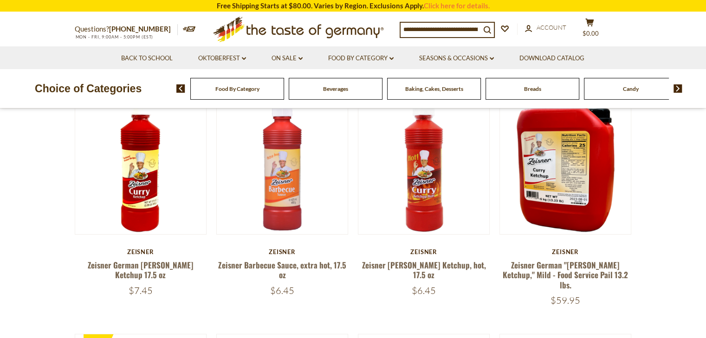
scroll to position [93, 0]
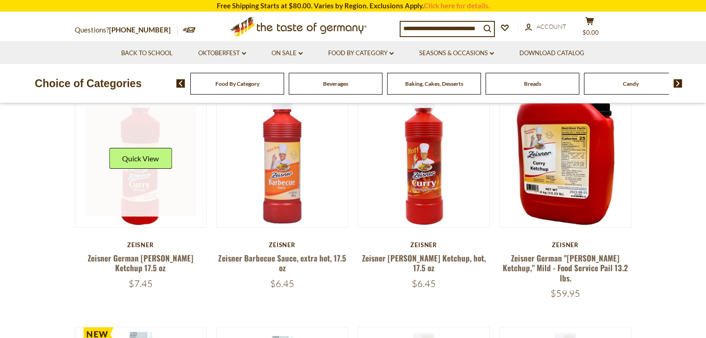
click at [134, 205] on link at bounding box center [140, 162] width 110 height 110
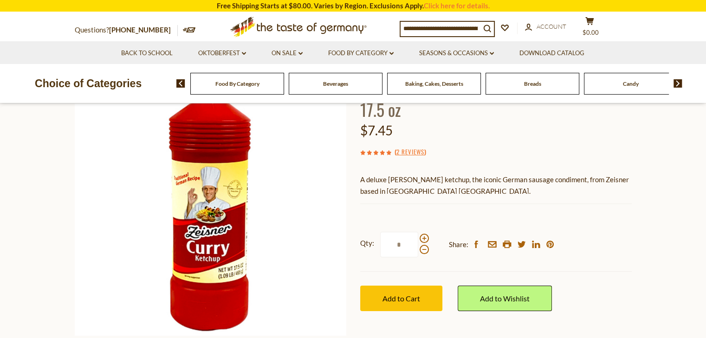
scroll to position [46, 0]
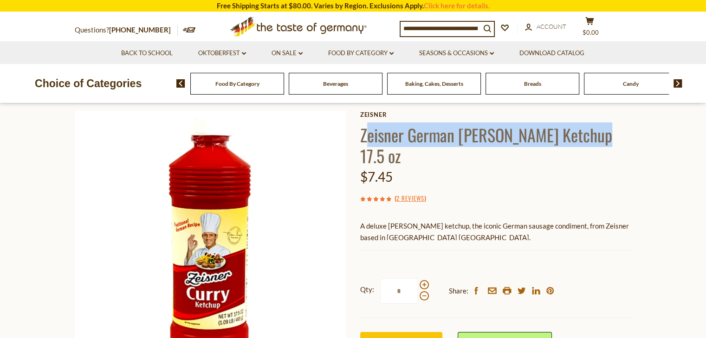
drag, startPoint x: 363, startPoint y: 132, endPoint x: 593, endPoint y: 146, distance: 230.5
click at [593, 134] on h1 "Zeisner German [PERSON_NAME] Ketchup 17.5 oz" at bounding box center [495, 145] width 271 height 42
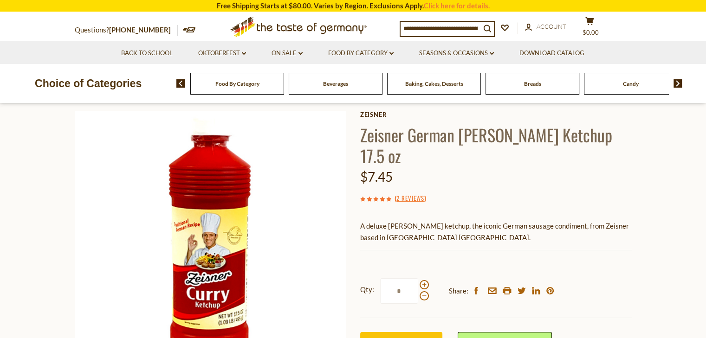
click at [616, 166] on div "$7.45" at bounding box center [495, 177] width 271 height 22
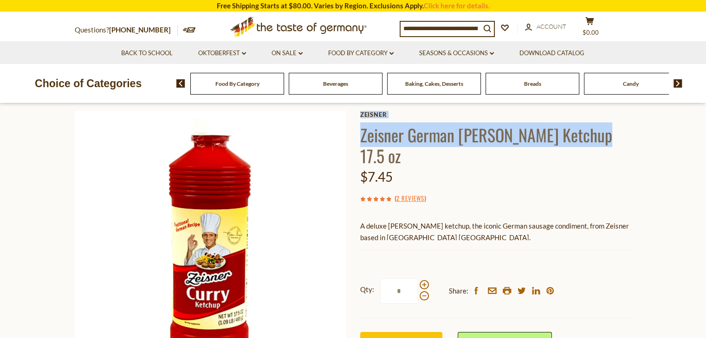
drag, startPoint x: 359, startPoint y: 135, endPoint x: 598, endPoint y: 146, distance: 239.6
click at [589, 140] on div "Home Oktoberfest Oktoberfest Foods Zeisner German Curry Ketchup 17.5 oz Zeisner…" at bounding box center [353, 259] width 571 height 357
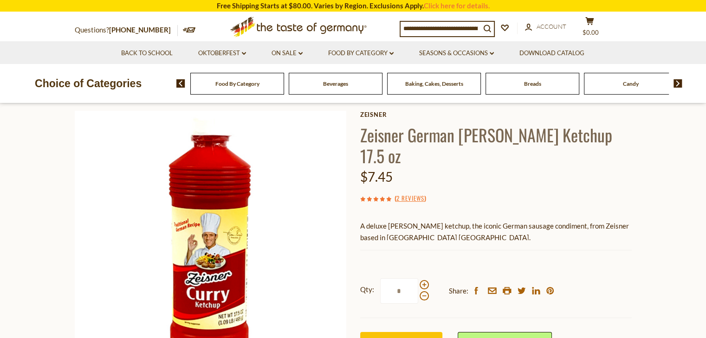
click at [606, 166] on div "$7.45" at bounding box center [495, 177] width 271 height 22
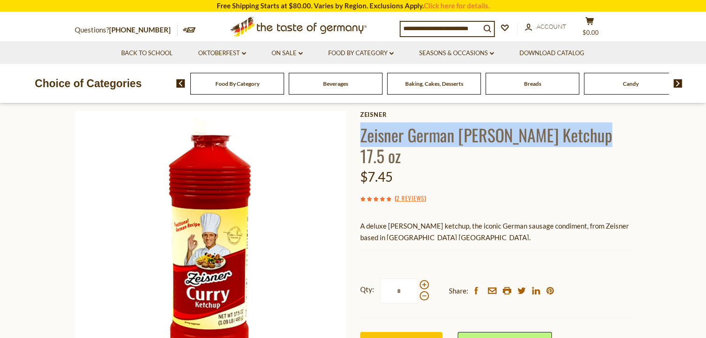
drag, startPoint x: 362, startPoint y: 131, endPoint x: 565, endPoint y: 137, distance: 203.7
click at [586, 130] on h1 "Zeisner German Curry Ketchup 17.5 oz" at bounding box center [495, 145] width 271 height 42
copy h1 "Zeisner German Curry Ketchup 17.5 oz"
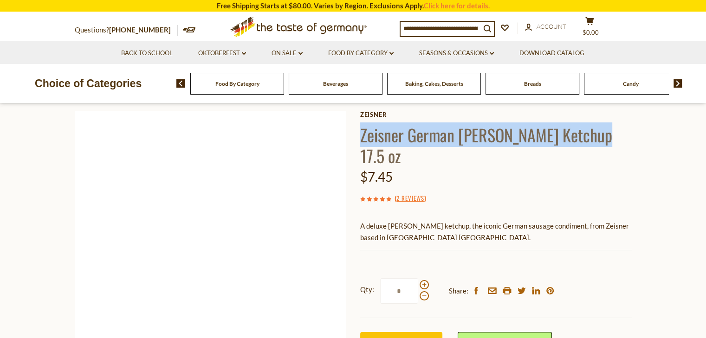
click at [319, 302] on img at bounding box center [210, 246] width 271 height 271
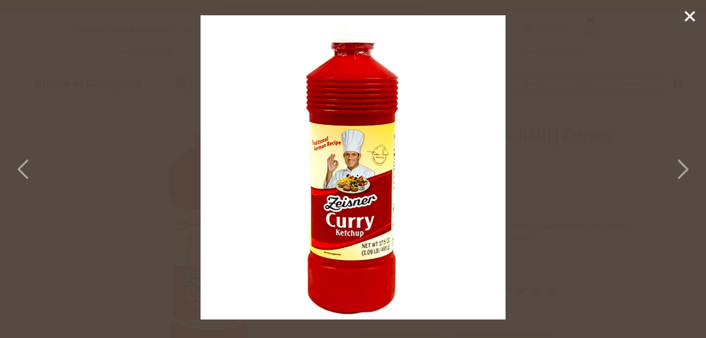
drag, startPoint x: 579, startPoint y: 314, endPoint x: 573, endPoint y: 308, distance: 8.9
click at [580, 313] on div at bounding box center [353, 169] width 706 height 338
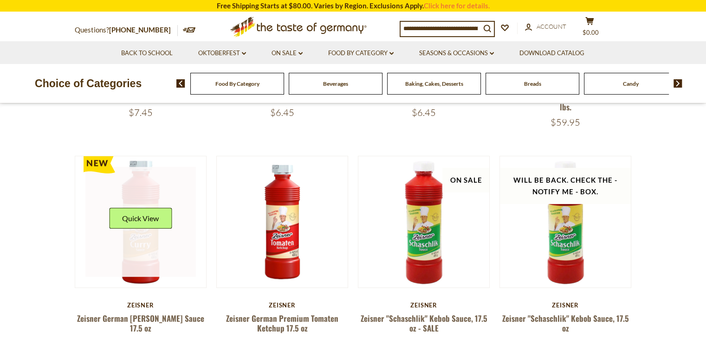
scroll to position [278, 0]
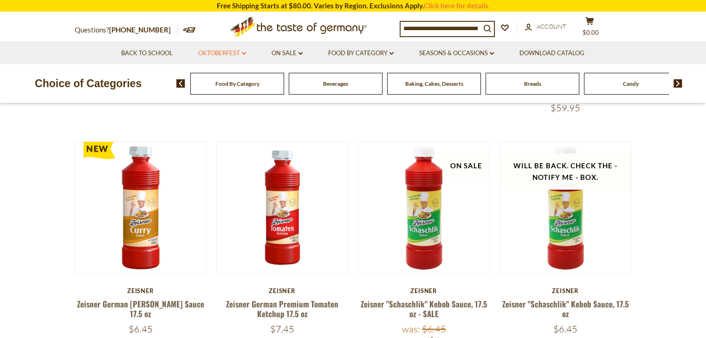
click at [228, 55] on link "Oktoberfest dropdown_arrow" at bounding box center [222, 53] width 48 height 10
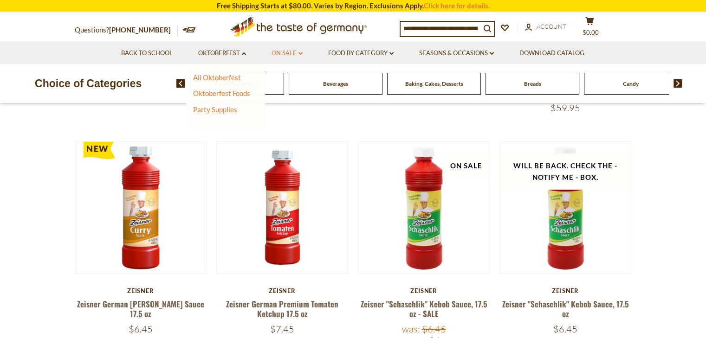
click at [293, 57] on link "On Sale dropdown_arrow" at bounding box center [286, 53] width 31 height 10
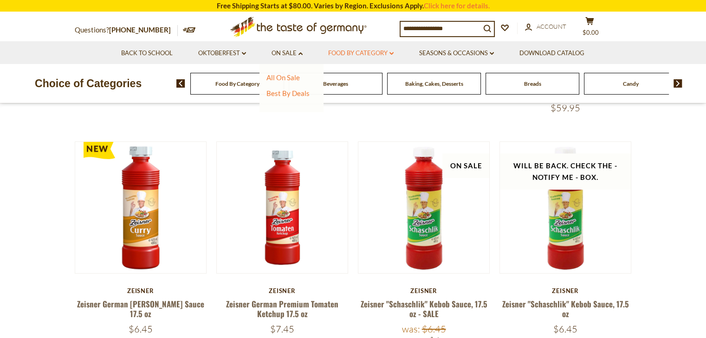
click at [347, 55] on link "Food By Category dropdown_arrow" at bounding box center [360, 53] width 65 height 10
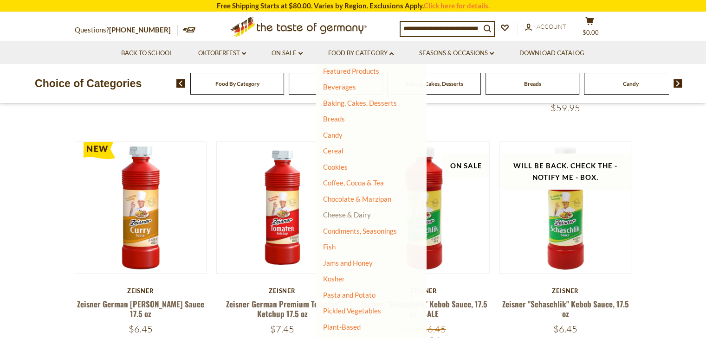
scroll to position [46, 0]
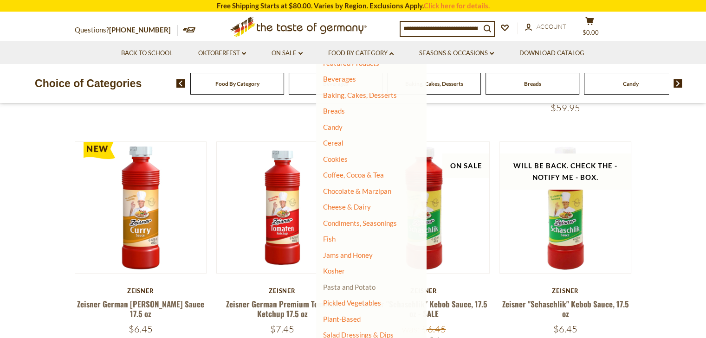
click at [371, 290] on link "Pasta and Potato" at bounding box center [349, 287] width 52 height 8
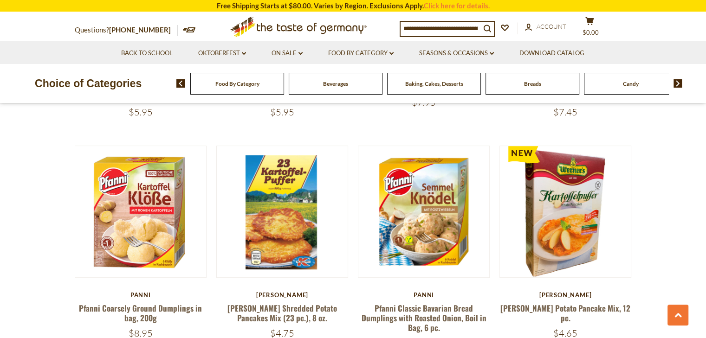
scroll to position [510, 0]
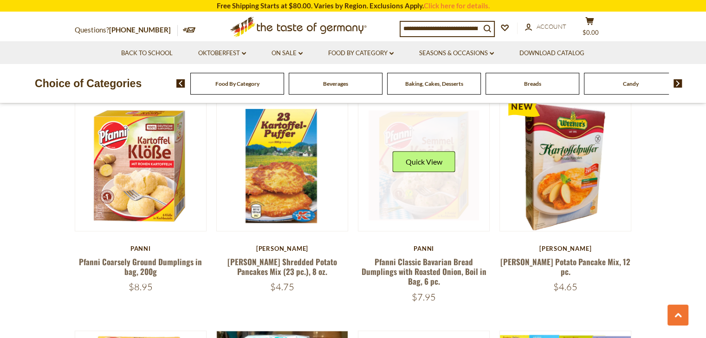
click at [426, 191] on link at bounding box center [423, 165] width 110 height 110
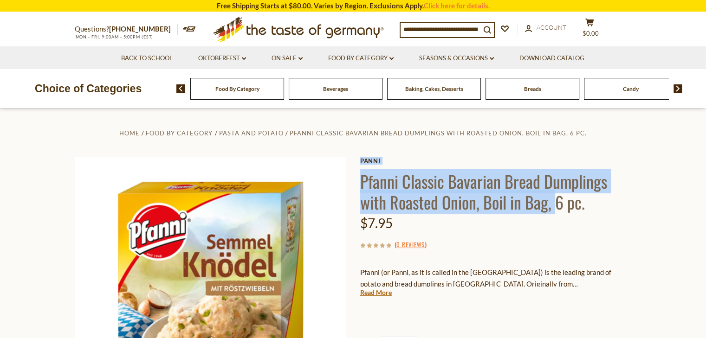
drag, startPoint x: 359, startPoint y: 179, endPoint x: 557, endPoint y: 199, distance: 199.1
click at [558, 195] on div "Home Food By Category Pasta and Potato Pfanni Classic Bavarian Bread Dumplings …" at bounding box center [353, 305] width 571 height 357
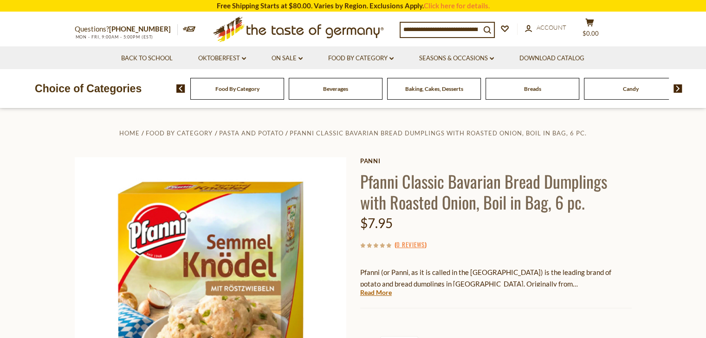
click at [562, 212] on h1 "Pfanni Classic Bavarian Bread Dumplings with Roasted Onion, Boil in Bag, 6 pc." at bounding box center [495, 192] width 271 height 42
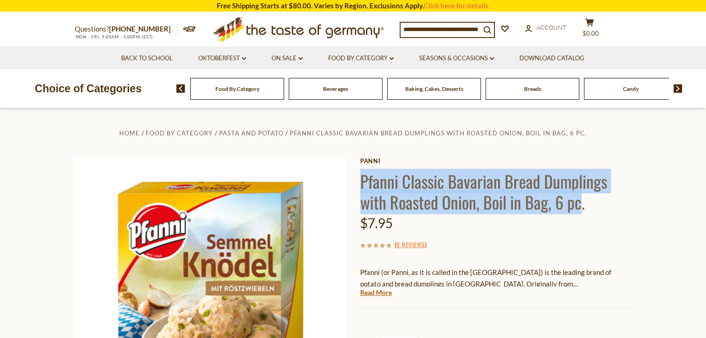
drag, startPoint x: 362, startPoint y: 178, endPoint x: 582, endPoint y: 195, distance: 220.1
click at [582, 195] on h1 "Pfanni Classic Bavarian Bread Dumplings with Roasted Onion, Boil in Bag, 6 pc." at bounding box center [495, 192] width 271 height 42
copy h1 "Pfanni Classic Bavarian Bread Dumplings with Roasted Onion, Boil in Bag, 6 pc"
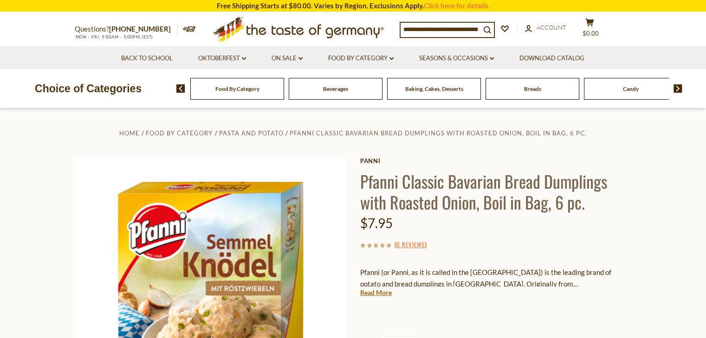
click at [469, 304] on div "Current stock: 0" at bounding box center [495, 301] width 271 height 6
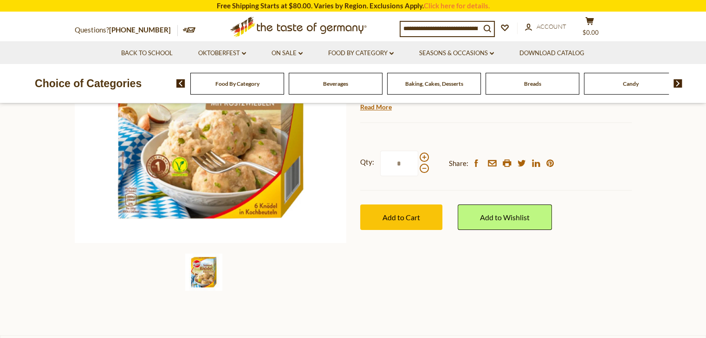
scroll to position [93, 0]
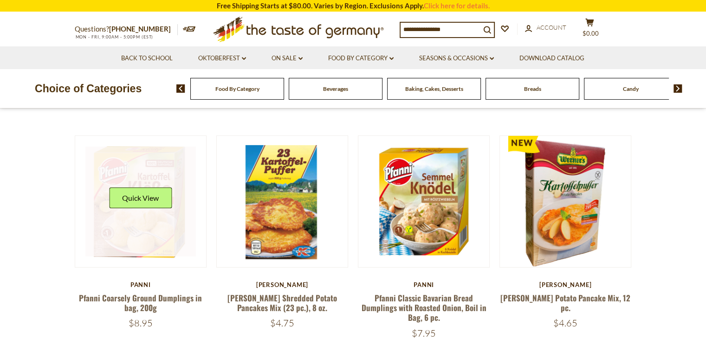
scroll to position [510, 0]
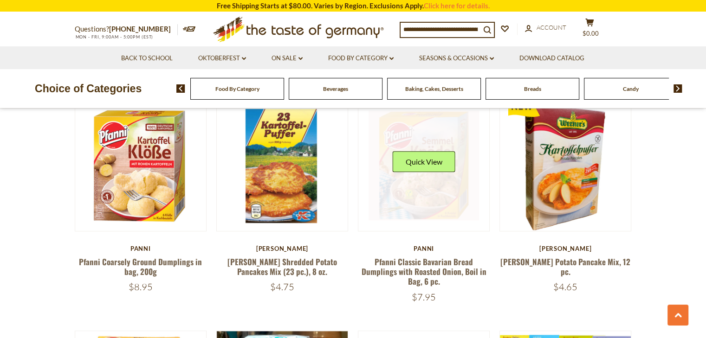
click at [424, 209] on link at bounding box center [423, 165] width 110 height 110
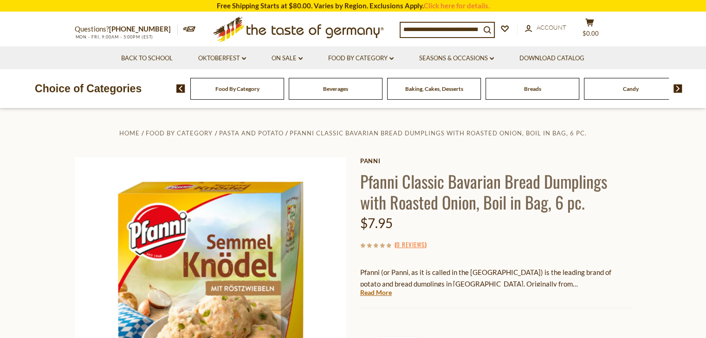
click at [620, 259] on div "Panni Pfanni Classic Bavarian Bread Dumplings with Roasted Onion, Boil in Bag, …" at bounding box center [495, 296] width 271 height 279
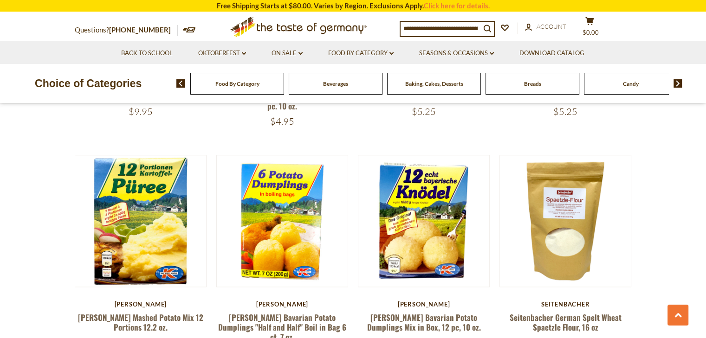
scroll to position [1160, 0]
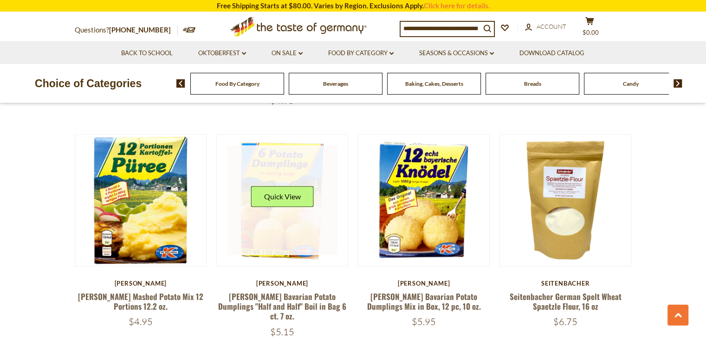
click at [280, 223] on link at bounding box center [282, 200] width 110 height 110
click at [278, 226] on link at bounding box center [282, 200] width 110 height 110
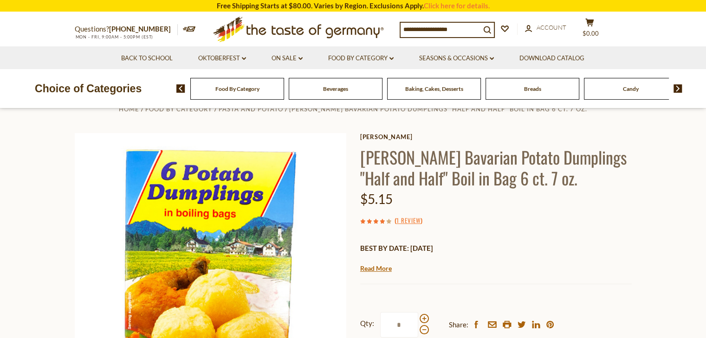
scroll to position [46, 0]
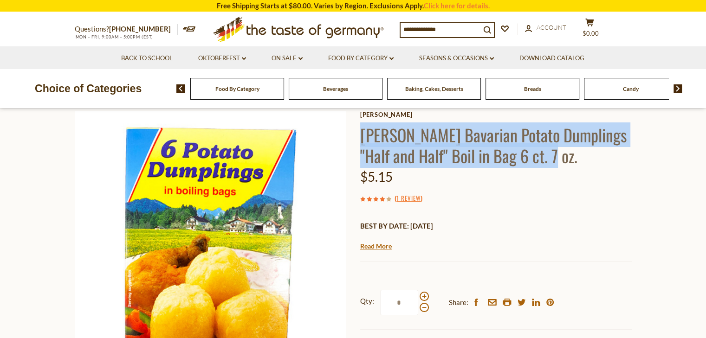
drag, startPoint x: 362, startPoint y: 134, endPoint x: 545, endPoint y: 154, distance: 183.5
click at [545, 154] on h1 "[PERSON_NAME] Bavarian Potato Dumplings "Half and Half" Boil in Bag 6 ct. 7 oz." at bounding box center [495, 145] width 271 height 42
copy h1 "[PERSON_NAME] Bavarian Potato Dumplings "Half and Half" Boil in Bag 6 ct. 7 oz."
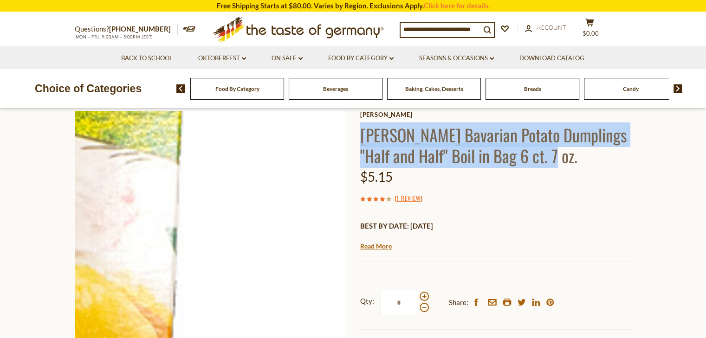
click at [323, 295] on img at bounding box center [210, 246] width 271 height 271
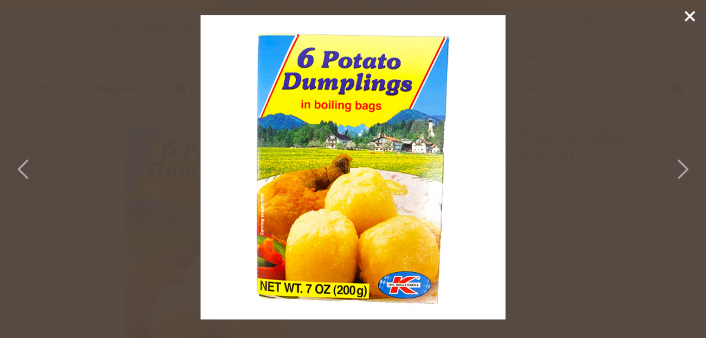
click at [607, 258] on div at bounding box center [353, 169] width 706 height 338
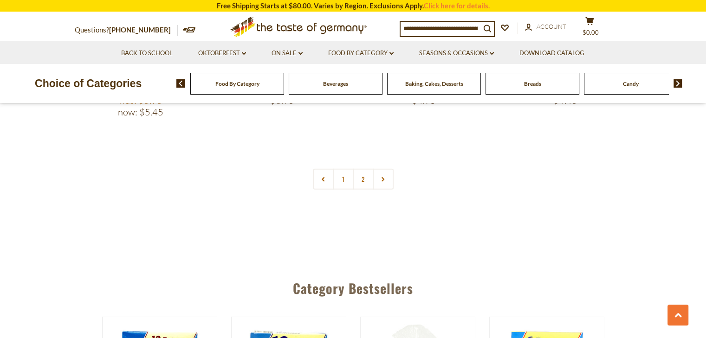
scroll to position [2227, 0]
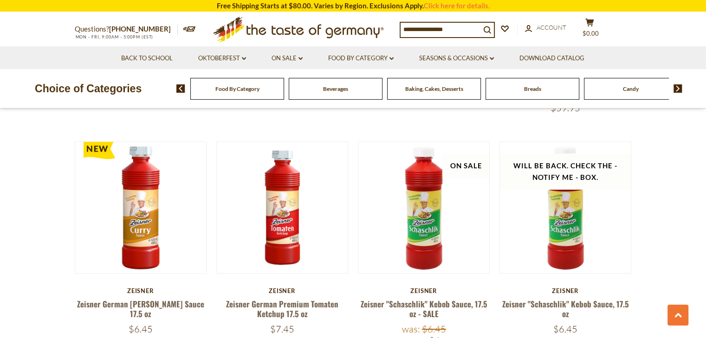
scroll to position [733, 0]
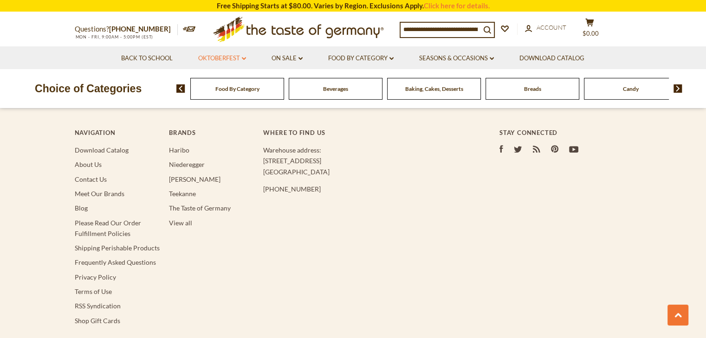
click at [230, 61] on link "Oktoberfest dropdown_arrow" at bounding box center [222, 58] width 48 height 10
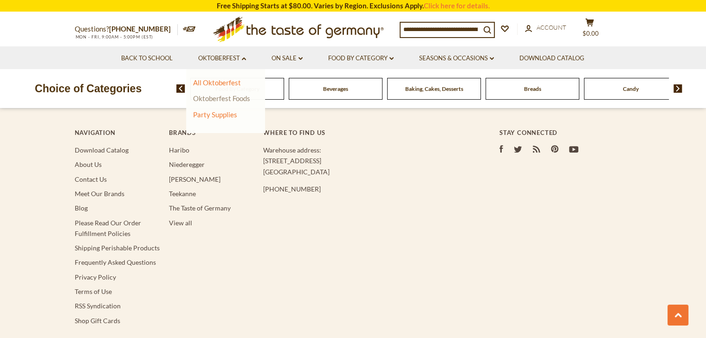
click at [221, 99] on link "Oktoberfest Foods" at bounding box center [221, 98] width 57 height 8
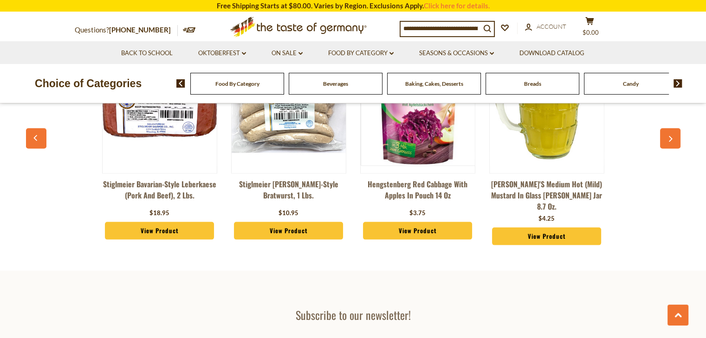
scroll to position [1855, 0]
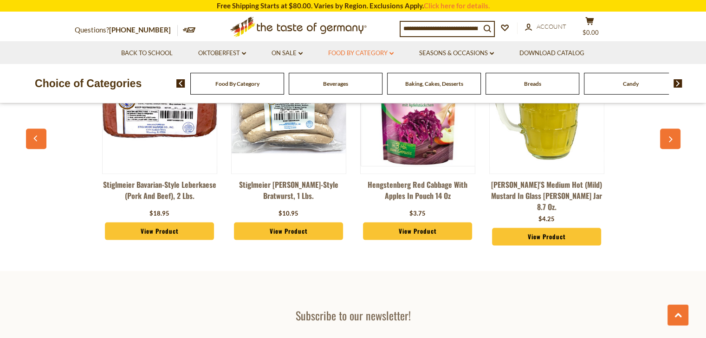
click at [355, 52] on link "Food By Category dropdown_arrow" at bounding box center [360, 53] width 65 height 10
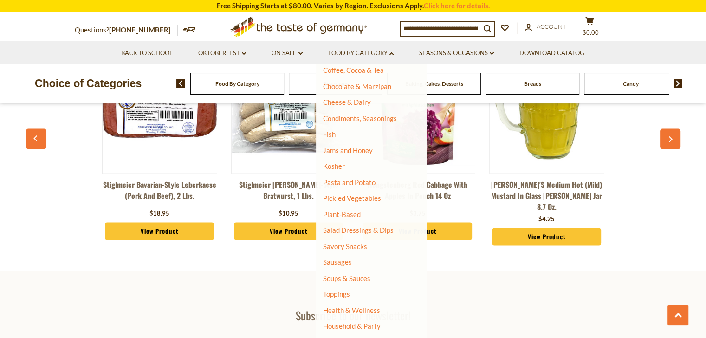
scroll to position [162, 0]
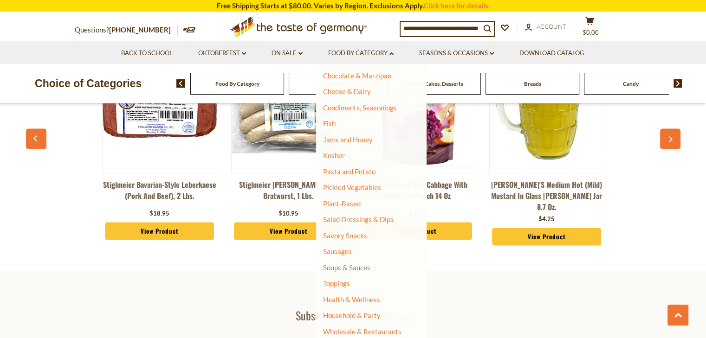
click at [344, 267] on link "Soups & Sauces" at bounding box center [346, 267] width 47 height 8
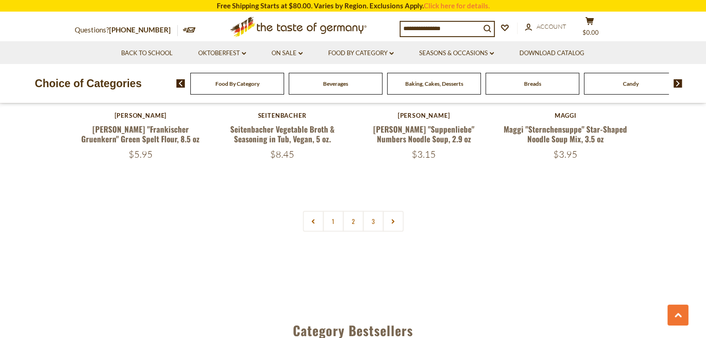
scroll to position [2087, 0]
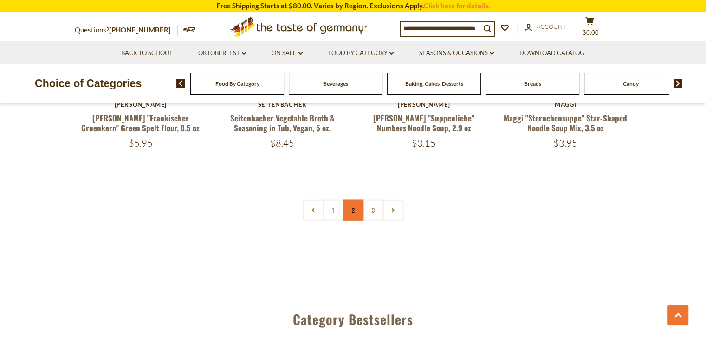
click at [354, 200] on link "2" at bounding box center [352, 210] width 21 height 21
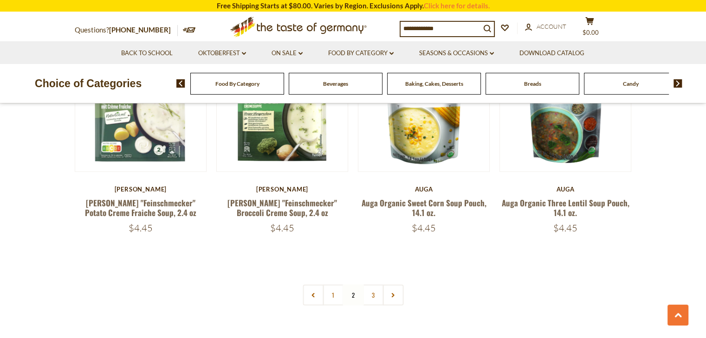
scroll to position [2071, 0]
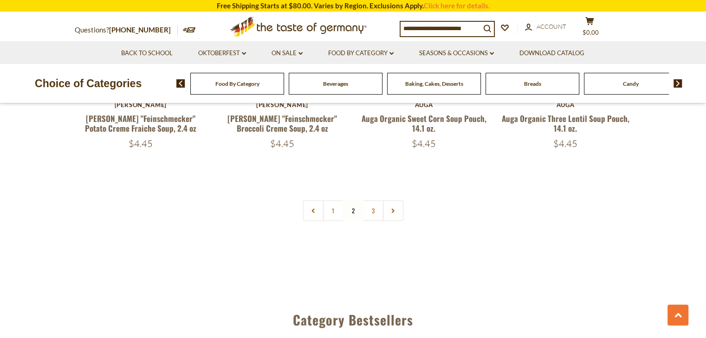
click at [379, 200] on link "3" at bounding box center [372, 210] width 21 height 21
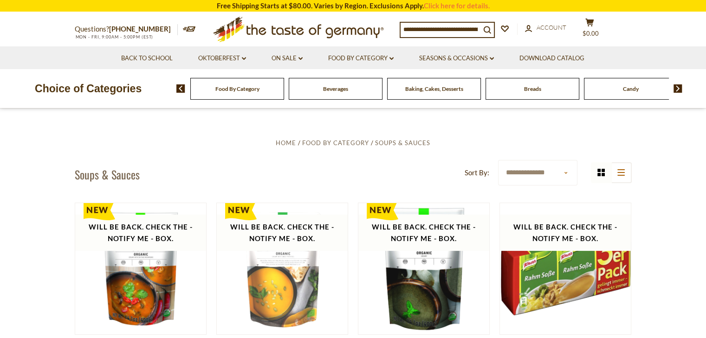
scroll to position [0, 0]
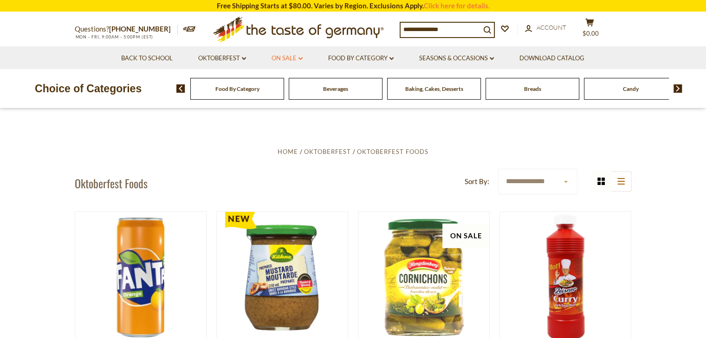
click at [293, 54] on link "On Sale dropdown_arrow" at bounding box center [286, 58] width 31 height 10
click at [278, 83] on link "All On Sale" at bounding box center [282, 82] width 33 height 8
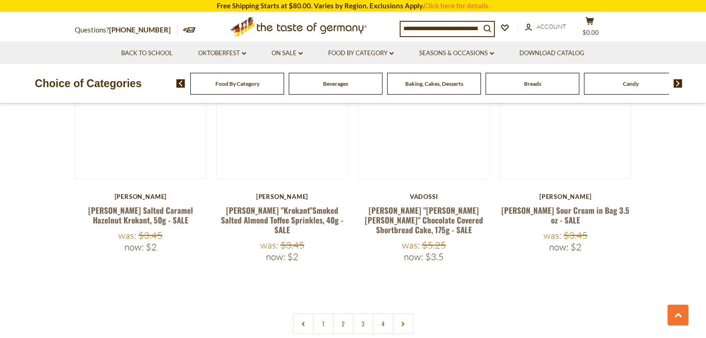
scroll to position [2134, 0]
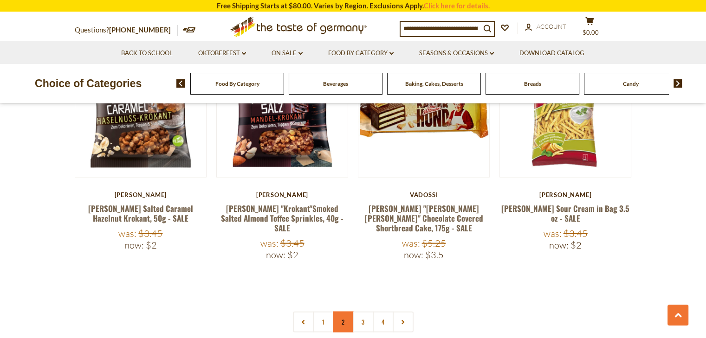
click at [332, 312] on nav "1 2 3 4" at bounding box center [353, 322] width 121 height 21
click at [341, 312] on link "2" at bounding box center [343, 322] width 21 height 21
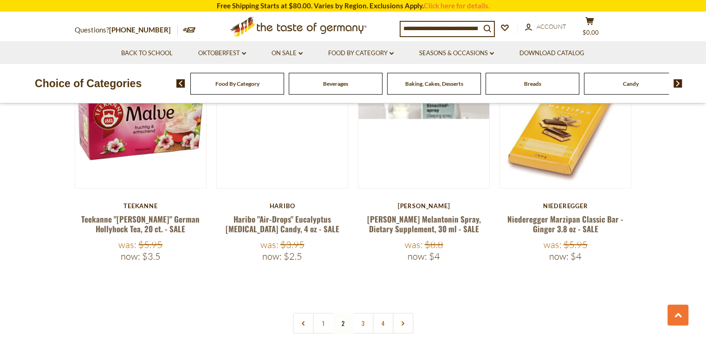
scroll to position [2117, 0]
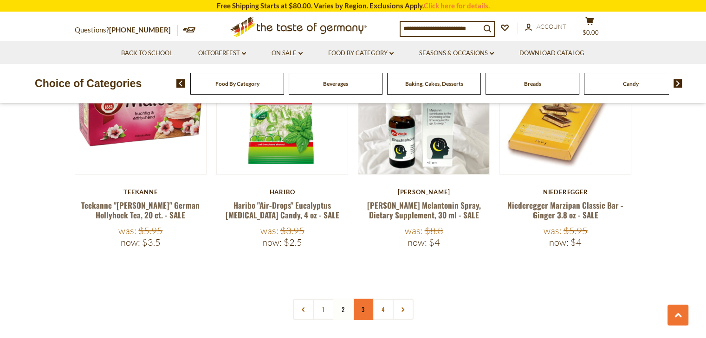
click at [360, 299] on link "3" at bounding box center [363, 309] width 21 height 21
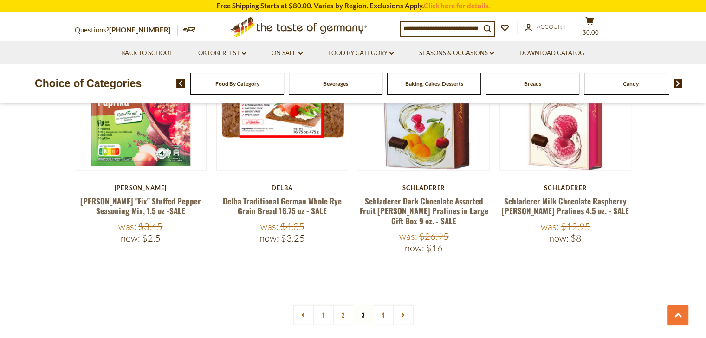
scroll to position [2163, 0]
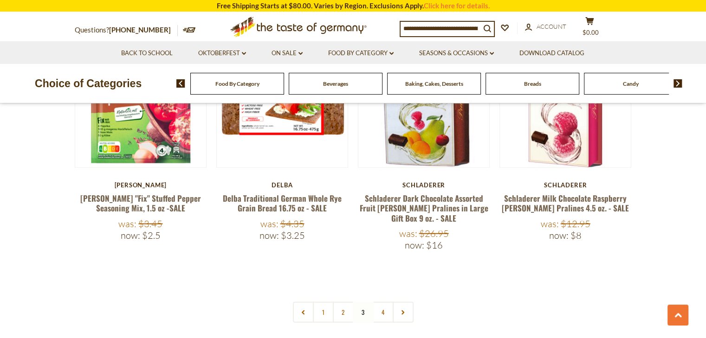
click at [387, 302] on link "4" at bounding box center [382, 312] width 21 height 21
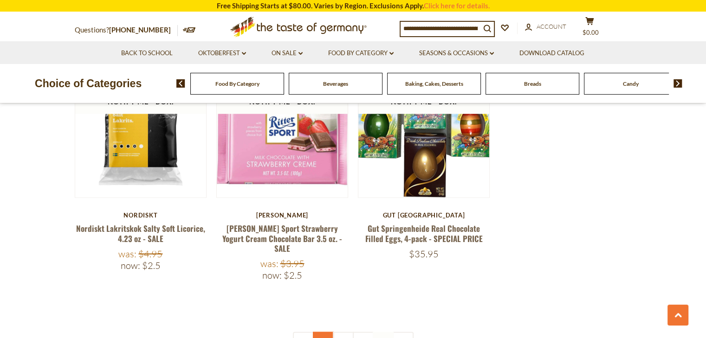
scroll to position [2117, 0]
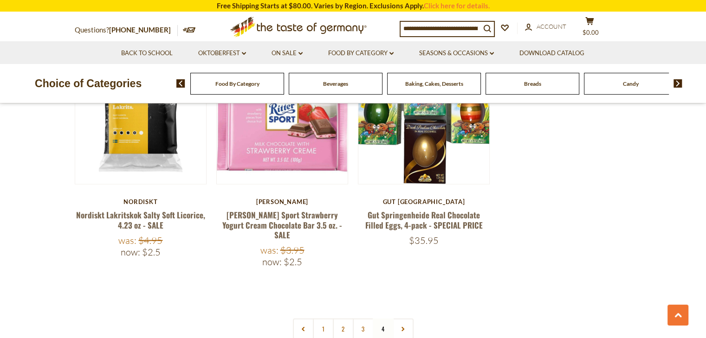
click at [381, 319] on nav "1 2 3 4" at bounding box center [353, 329] width 121 height 21
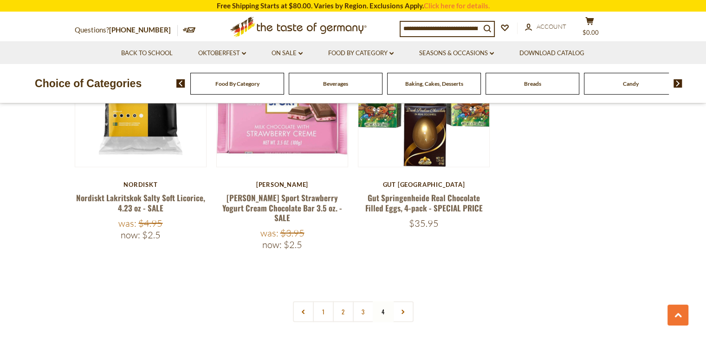
scroll to position [2210, 0]
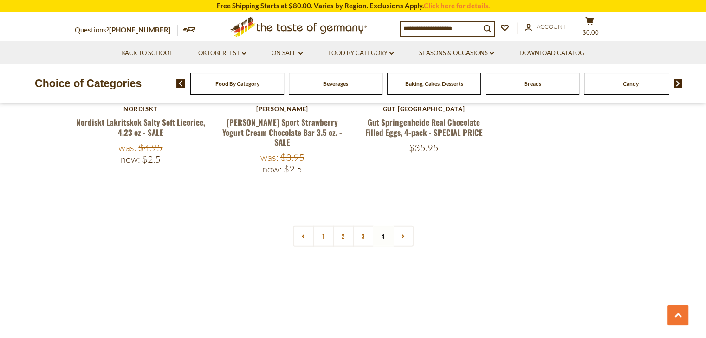
click at [379, 226] on nav "1 2 3 4" at bounding box center [353, 236] width 121 height 21
click at [409, 226] on link at bounding box center [402, 236] width 21 height 21
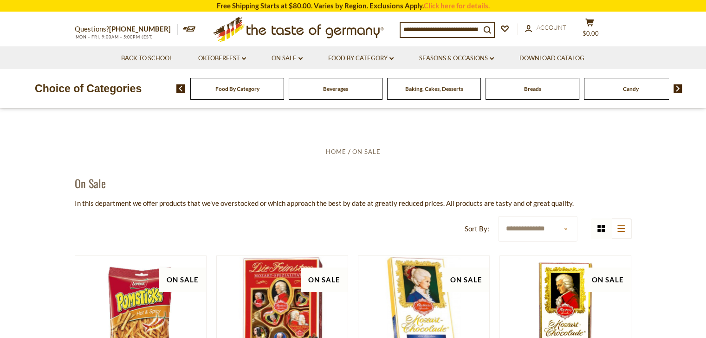
drag, startPoint x: 319, startPoint y: 81, endPoint x: 318, endPoint y: 87, distance: 5.7
click at [284, 81] on div "Beverages" at bounding box center [237, 89] width 94 height 22
click at [284, 87] on div "Beverages" at bounding box center [237, 89] width 94 height 22
click at [284, 92] on div "Beverages" at bounding box center [237, 89] width 94 height 22
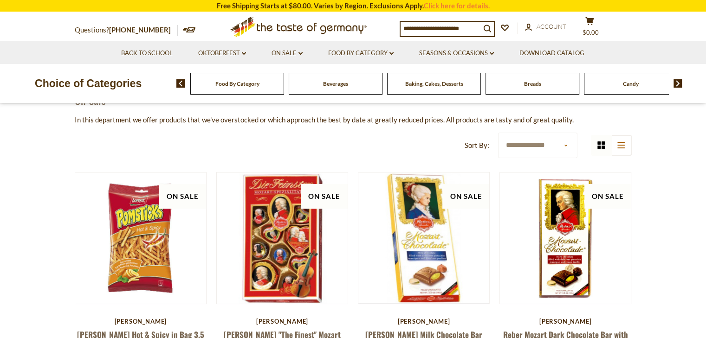
scroll to position [46, 0]
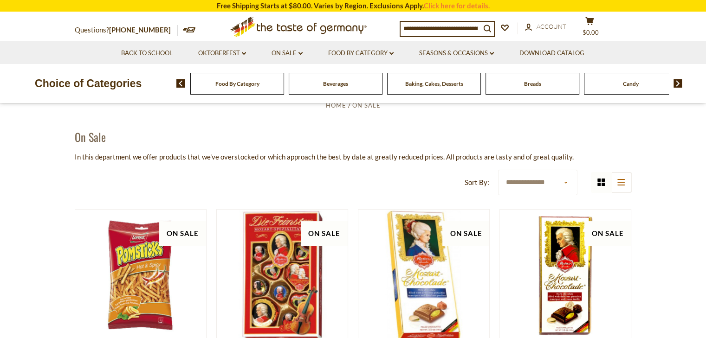
click at [284, 90] on div "Beverages" at bounding box center [237, 84] width 94 height 22
click at [284, 88] on div "Beverages" at bounding box center [237, 84] width 94 height 22
click at [244, 83] on span "Food By Category" at bounding box center [233, 83] width 44 height 7
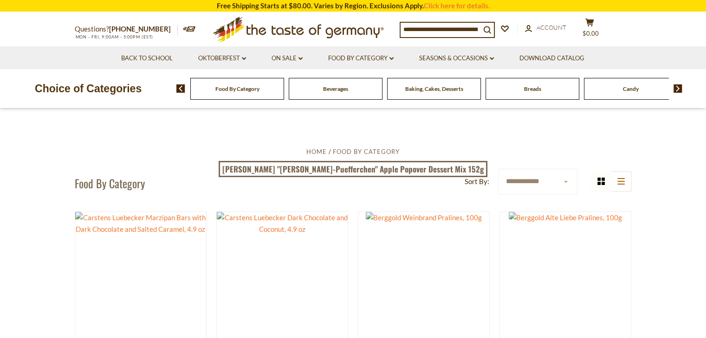
click at [346, 90] on span "Beverages" at bounding box center [335, 88] width 25 height 7
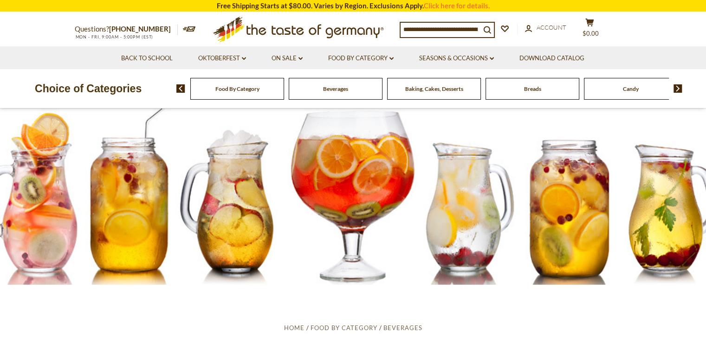
click at [234, 84] on div "Food By Category" at bounding box center [237, 89] width 94 height 22
click at [384, 61] on link "Food By Category dropdown_arrow" at bounding box center [360, 58] width 65 height 10
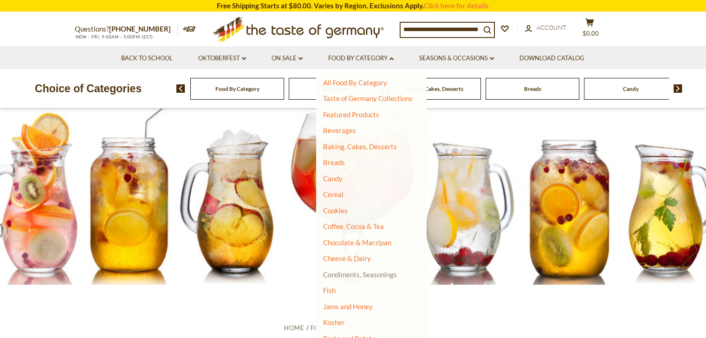
click at [382, 273] on link "Condiments, Seasonings" at bounding box center [360, 274] width 74 height 8
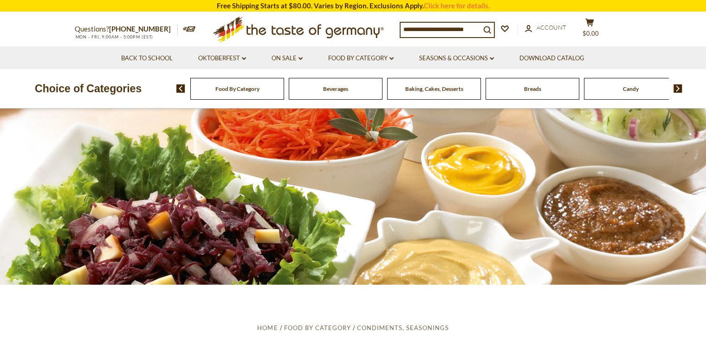
click at [250, 97] on div "Food By Category" at bounding box center [237, 89] width 94 height 22
click at [382, 58] on link "Food By Category dropdown_arrow" at bounding box center [360, 58] width 65 height 10
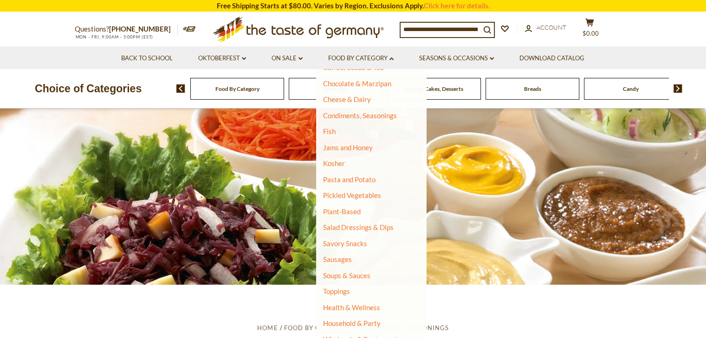
scroll to position [162, 0]
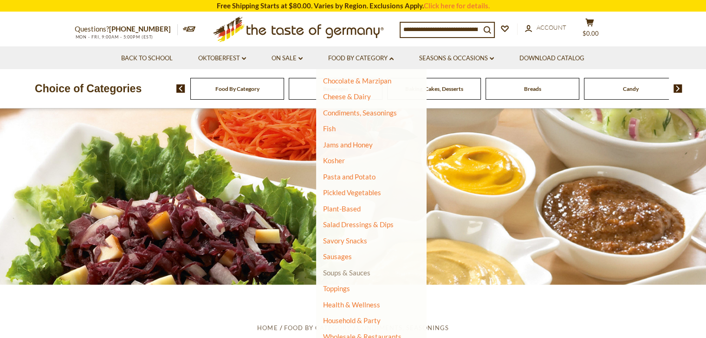
click at [362, 273] on link "Soups & Sauces" at bounding box center [346, 273] width 47 height 8
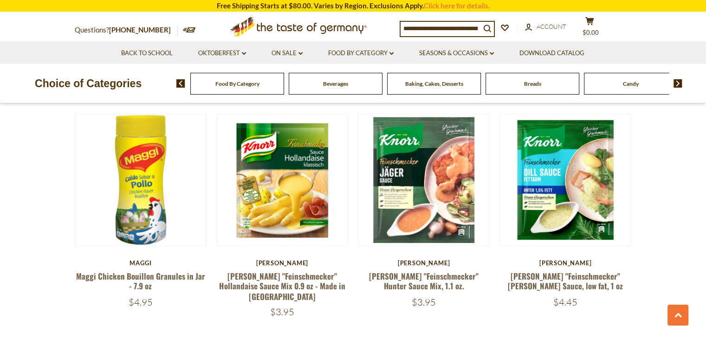
scroll to position [1438, 0]
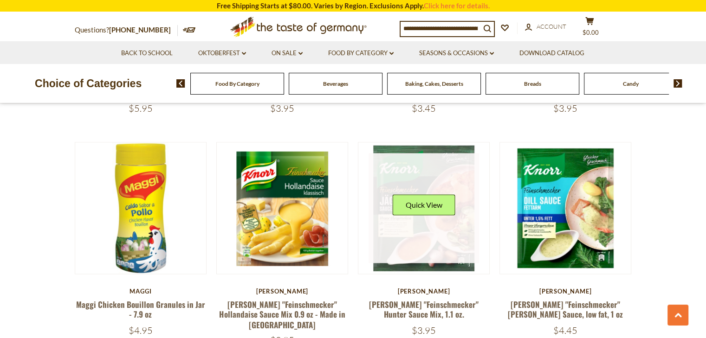
click at [440, 223] on link at bounding box center [423, 208] width 110 height 110
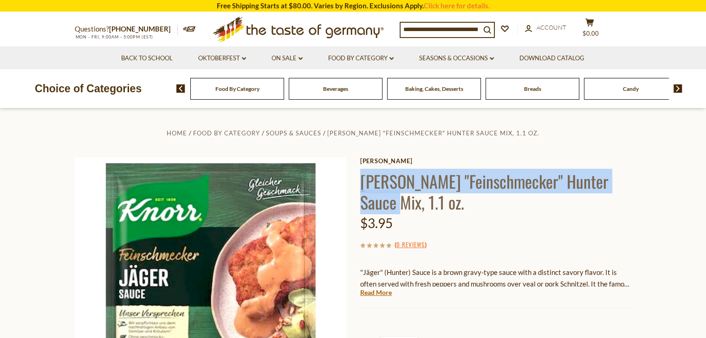
drag, startPoint x: 362, startPoint y: 179, endPoint x: 630, endPoint y: 178, distance: 268.6
click at [630, 178] on h1 "[PERSON_NAME] "Feinschmecker" Hunter Sauce Mix, 1.1 oz." at bounding box center [495, 192] width 271 height 42
copy h1 "Knorr "Feinschmecker" Hunter Sauce Mix, 1.1"
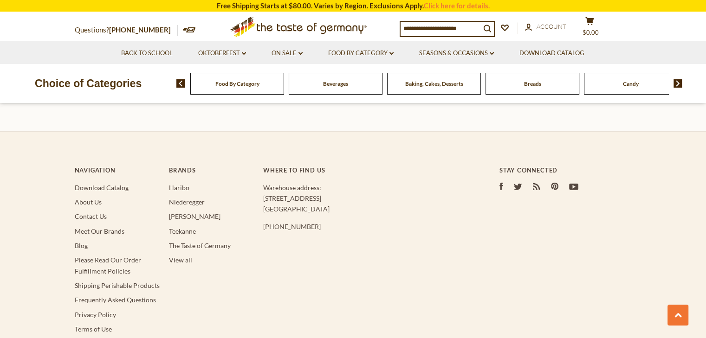
scroll to position [2622, 0]
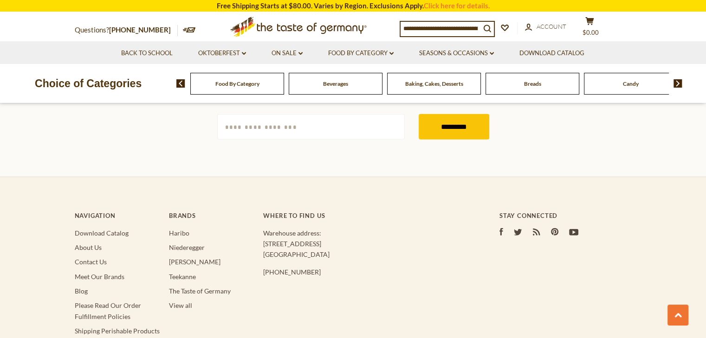
click at [234, 83] on span "Food By Category" at bounding box center [237, 83] width 44 height 7
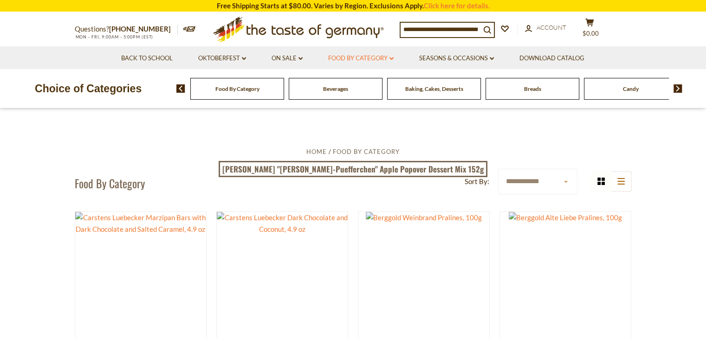
click at [385, 59] on link "Food By Category dropdown_arrow" at bounding box center [360, 58] width 65 height 10
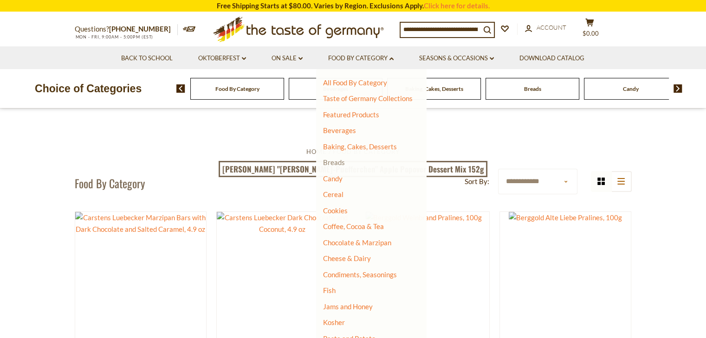
click at [339, 166] on link "Breads" at bounding box center [334, 162] width 22 height 8
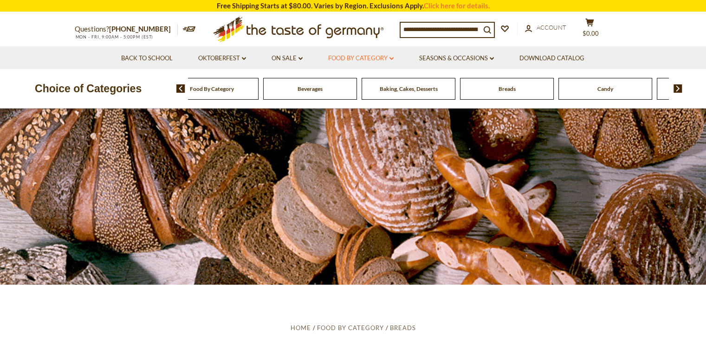
click at [370, 58] on link "Food By Category dropdown_arrow" at bounding box center [360, 58] width 65 height 10
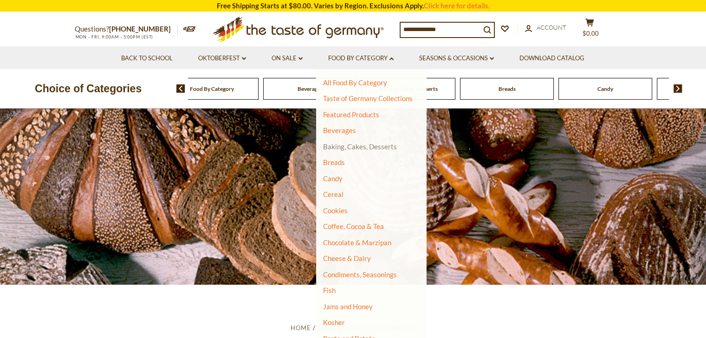
click at [387, 145] on link "Baking, Cakes, Desserts" at bounding box center [360, 146] width 74 height 8
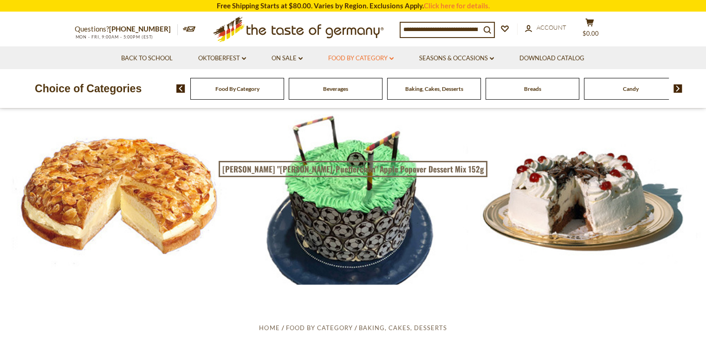
click at [348, 59] on link "Food By Category dropdown_arrow" at bounding box center [360, 58] width 65 height 10
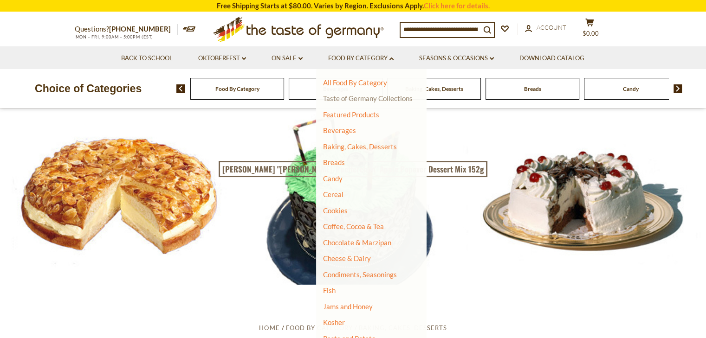
click at [354, 94] on link "Taste of Germany Collections" at bounding box center [368, 98] width 90 height 8
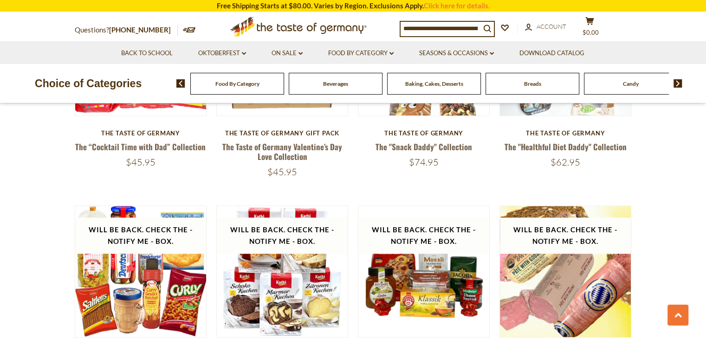
scroll to position [1113, 0]
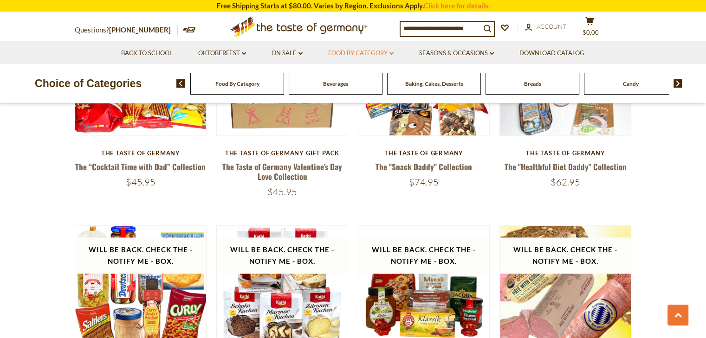
click at [352, 53] on link "Food By Category dropdown_arrow" at bounding box center [360, 53] width 65 height 10
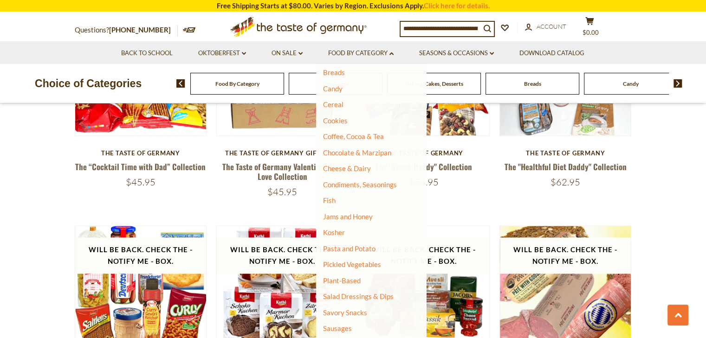
scroll to position [93, 0]
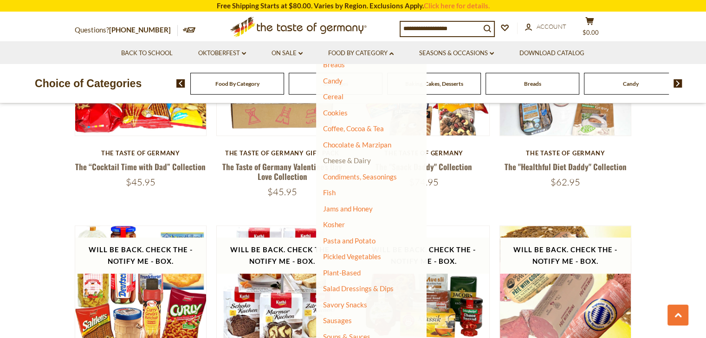
click at [362, 160] on link "Cheese & Dairy" at bounding box center [347, 160] width 48 height 8
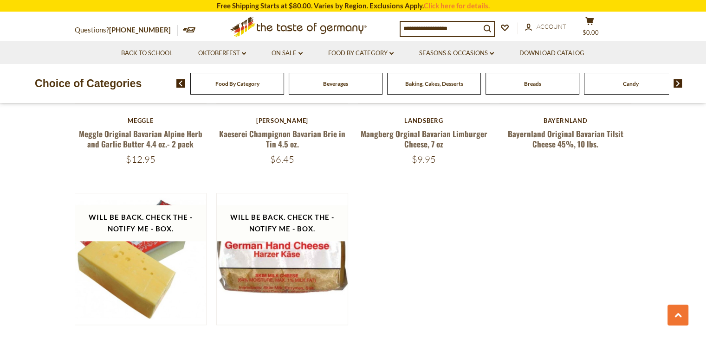
scroll to position [1067, 0]
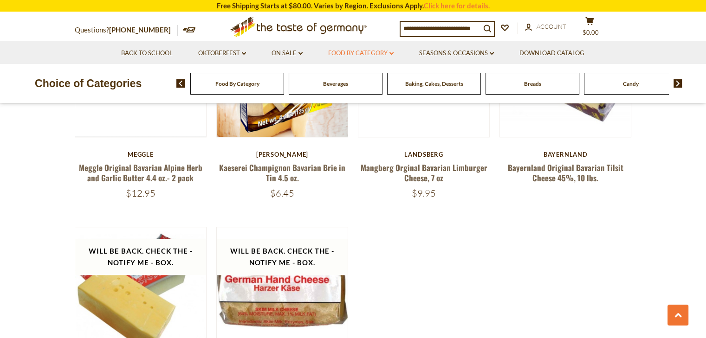
click at [373, 50] on link "Food By Category dropdown_arrow" at bounding box center [360, 53] width 65 height 10
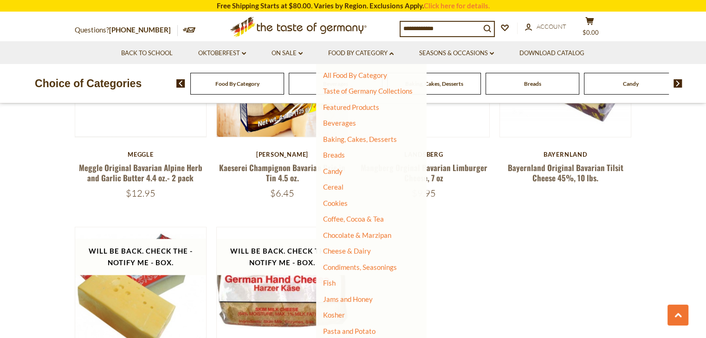
scroll to position [0, 0]
